Goal: Find specific page/section: Find specific page/section

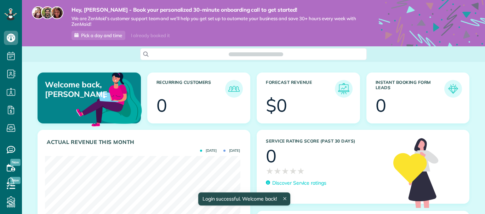
scroll to position [87, 195]
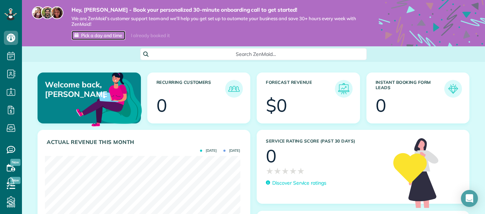
click at [98, 35] on span "Pick a day and time" at bounding box center [101, 36] width 41 height 6
click at [94, 97] on p "Welcome back, Shirlene!" at bounding box center [76, 89] width 62 height 19
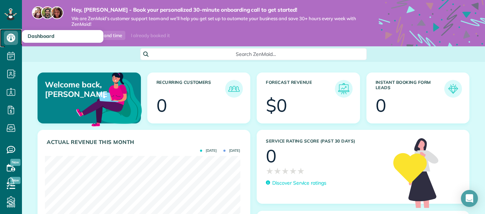
click at [13, 37] on use at bounding box center [11, 38] width 8 height 8
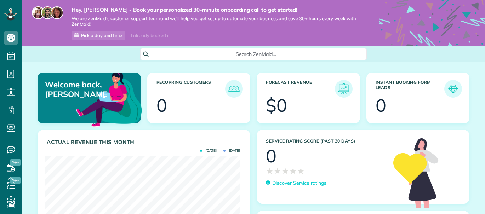
click at [395, 68] on div "Welcome back, Shirlene! Recurring Customers 0 Forecast Revenue $0 Instant Booki…" at bounding box center [253, 160] width 463 height 197
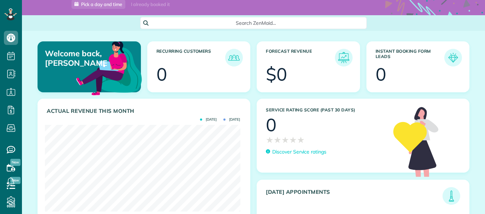
scroll to position [0, 0]
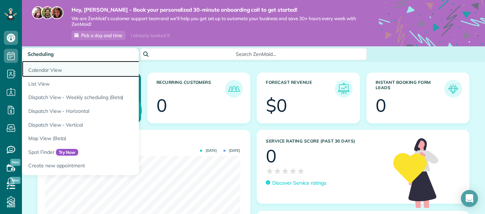
click at [47, 71] on link "Calendar View" at bounding box center [110, 69] width 177 height 16
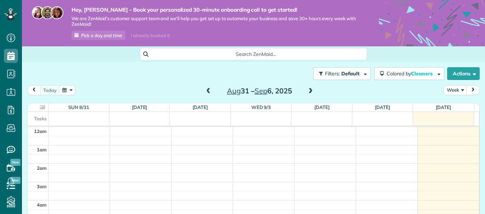
scroll to position [129, 0]
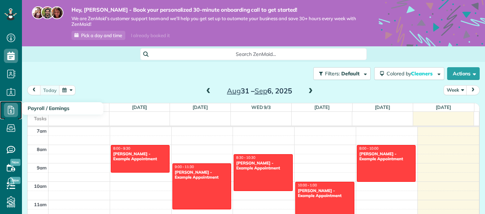
click at [12, 106] on icon at bounding box center [11, 110] width 14 height 14
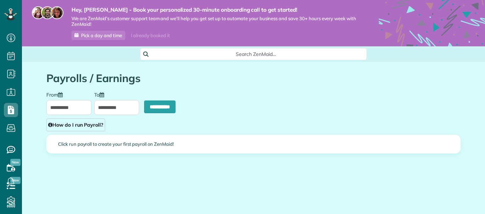
scroll to position [3, 3]
type input "**********"
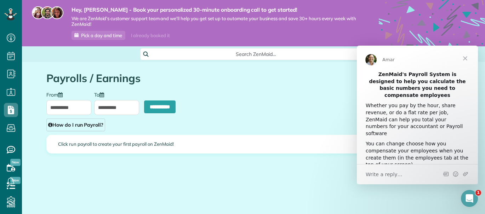
scroll to position [0, 0]
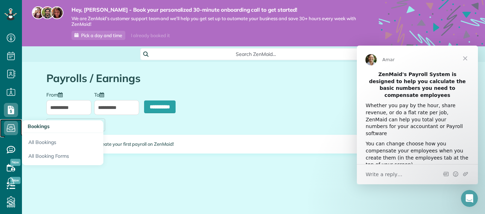
click at [12, 126] on use at bounding box center [11, 128] width 8 height 7
